Goal: Information Seeking & Learning: Understand process/instructions

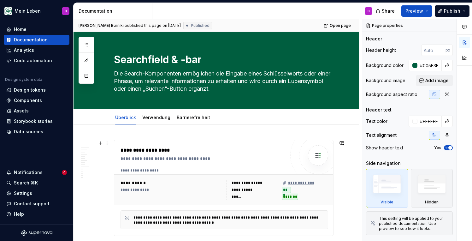
scroll to position [24, 0]
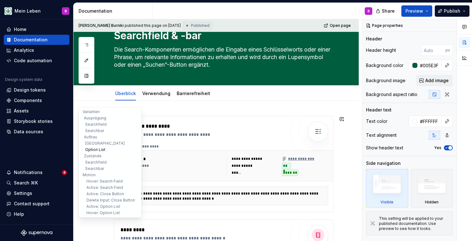
click at [91, 149] on button "Option List" at bounding box center [110, 149] width 60 height 6
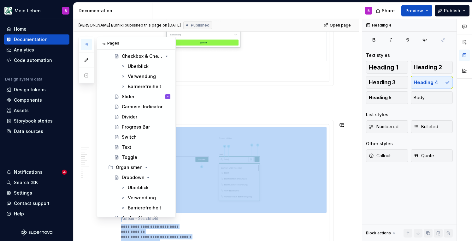
scroll to position [608, 0]
click at [143, 107] on div "Carousel Indicator" at bounding box center [137, 106] width 30 height 6
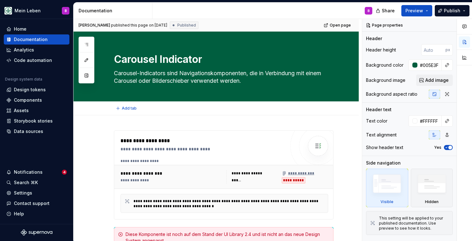
type textarea "*"
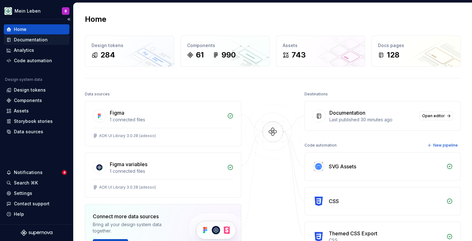
click at [28, 40] on div "Documentation" at bounding box center [31, 40] width 34 height 6
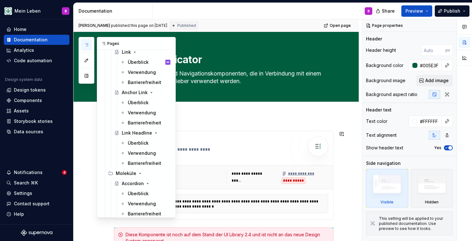
scroll to position [213, 0]
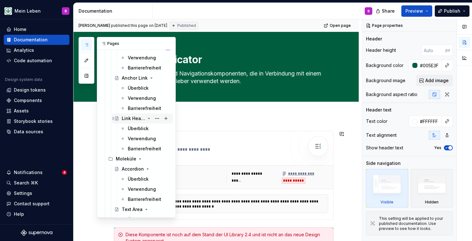
click at [149, 118] on icon "Page tree" at bounding box center [149, 118] width 2 height 1
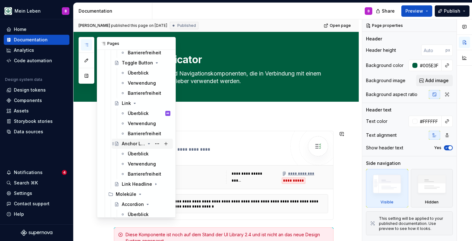
scroll to position [143, 0]
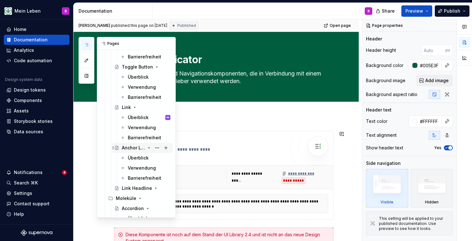
click at [148, 147] on icon "Page tree" at bounding box center [148, 147] width 5 height 5
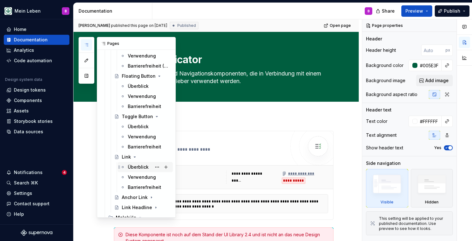
scroll to position [93, 0]
click at [87, 75] on button "button" at bounding box center [86, 75] width 11 height 11
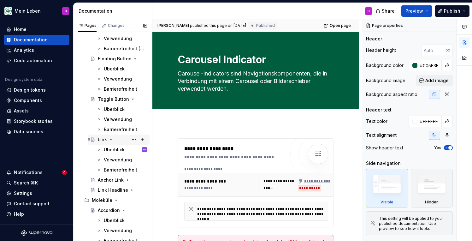
click at [111, 138] on icon "Page tree" at bounding box center [110, 139] width 5 height 5
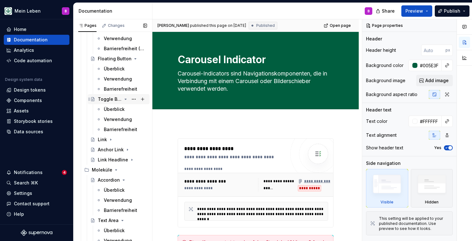
click at [126, 99] on icon "Page tree" at bounding box center [126, 99] width 2 height 1
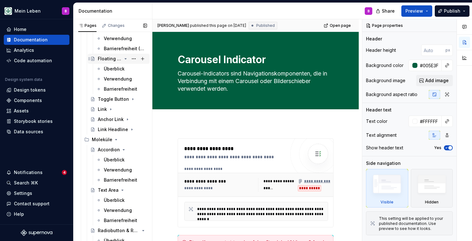
click at [127, 58] on icon "Page tree" at bounding box center [125, 58] width 5 height 5
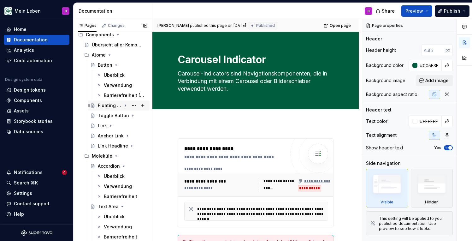
scroll to position [41, 0]
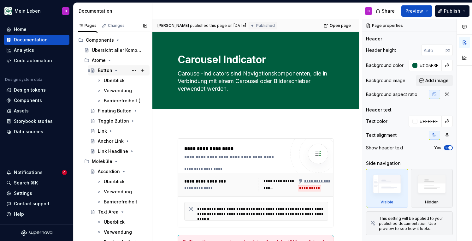
click at [117, 71] on icon "Page tree" at bounding box center [116, 70] width 5 height 5
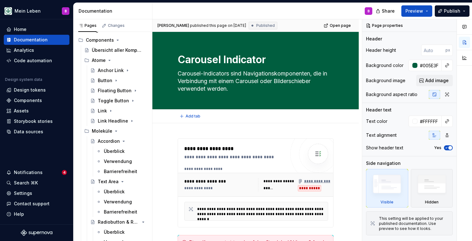
type textarea "*"
